Goal: Task Accomplishment & Management: Use online tool/utility

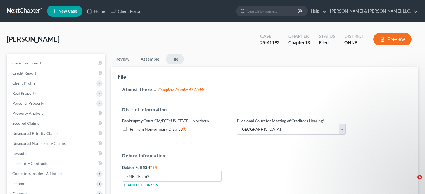
select select "4"
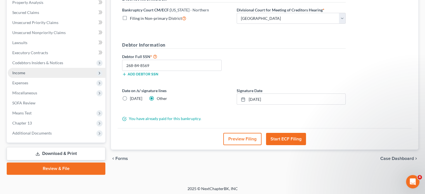
scroll to position [112, 0]
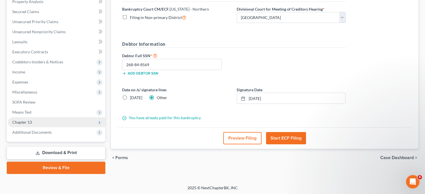
click at [30, 122] on span "Chapter 13" at bounding box center [22, 122] width 20 height 5
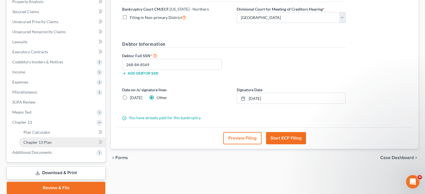
click at [43, 142] on span "Chapter 13 Plan" at bounding box center [37, 142] width 28 height 5
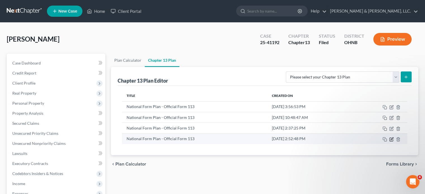
click at [389, 139] on icon "button" at bounding box center [391, 139] width 4 height 4
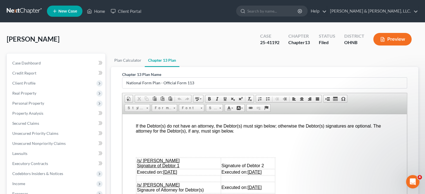
scroll to position [1591, 0]
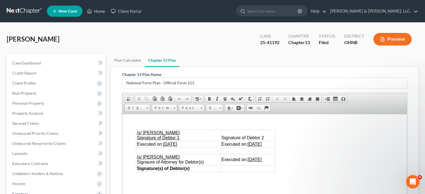
click at [171, 146] on u "[DATE]" at bounding box center [170, 144] width 14 height 5
drag, startPoint x: 243, startPoint y: 161, endPoint x: 274, endPoint y: 162, distance: 30.2
click at [274, 147] on td "Executed on: [DATE]" at bounding box center [248, 144] width 54 height 6
click at [249, 162] on u "[DATE]" at bounding box center [254, 159] width 14 height 5
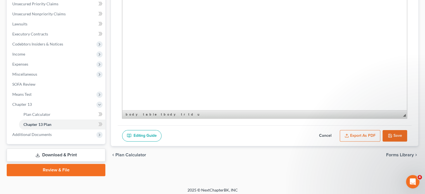
scroll to position [132, 0]
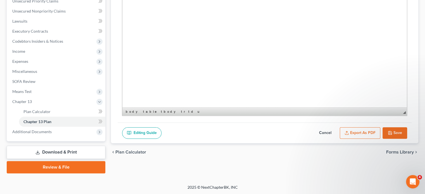
click at [363, 132] on button "Export as PDF" at bounding box center [360, 133] width 40 height 12
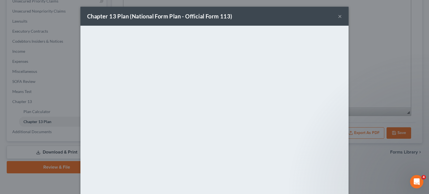
click at [338, 16] on button "×" at bounding box center [340, 16] width 4 height 7
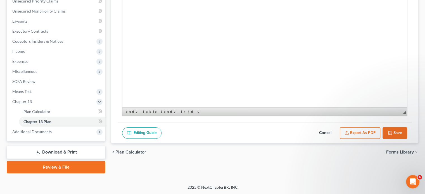
click at [398, 131] on button "Save" at bounding box center [394, 133] width 25 height 12
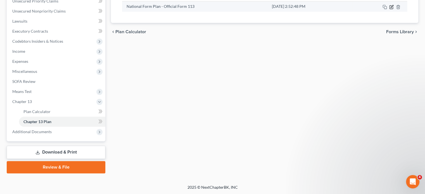
click at [391, 6] on icon "button" at bounding box center [391, 7] width 4 height 4
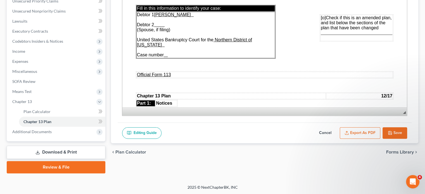
scroll to position [0, 0]
click at [165, 52] on u at bounding box center [164, 54] width 1 height 5
click at [363, 130] on button "Export as PDF" at bounding box center [360, 133] width 40 height 12
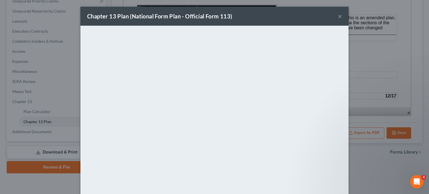
click at [363, 170] on div "Chapter 13 Plan (National Form Plan - Official Form 113) × <object ng-attr-data…" at bounding box center [214, 97] width 429 height 194
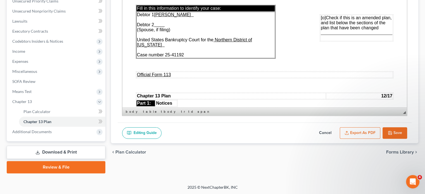
click at [400, 131] on button "Save" at bounding box center [394, 133] width 25 height 12
